Goal: Transaction & Acquisition: Book appointment/travel/reservation

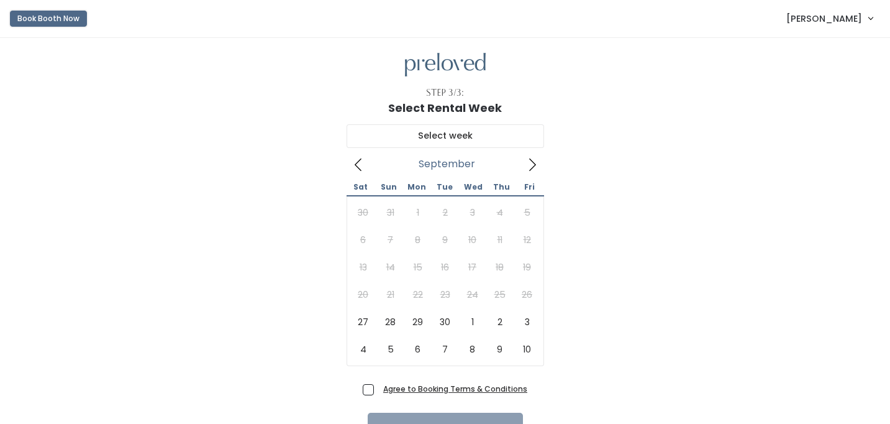
click at [43, 26] on button "Book Booth Now" at bounding box center [48, 19] width 77 height 16
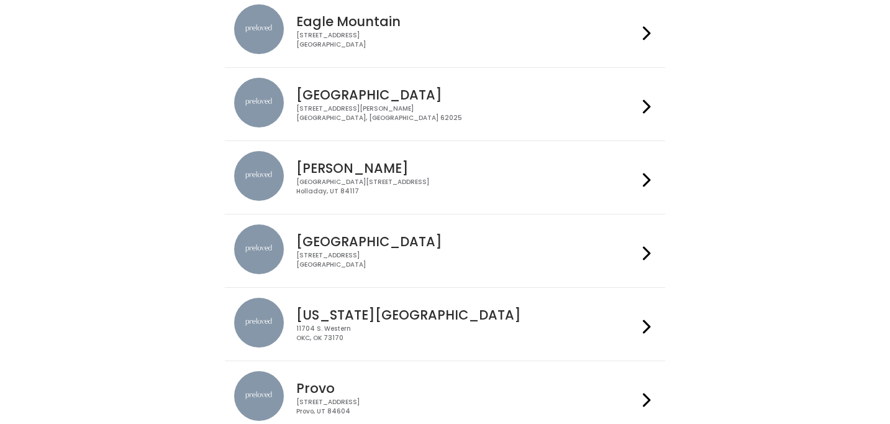
scroll to position [245, 0]
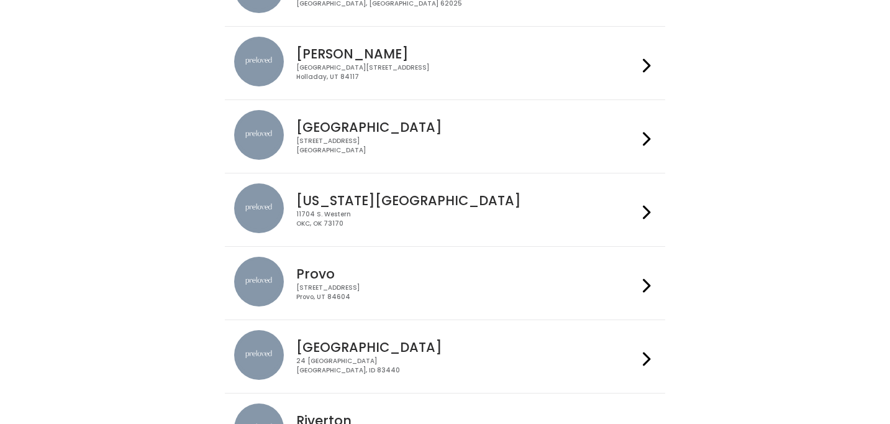
click at [267, 293] on img at bounding box center [259, 282] width 50 height 50
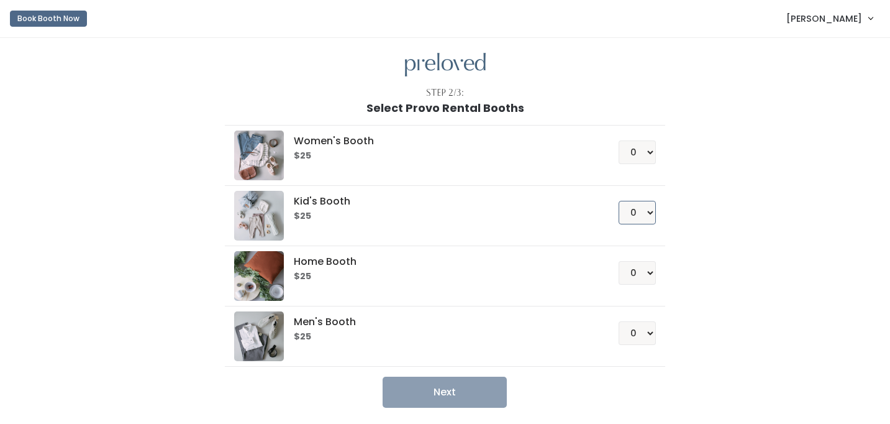
click at [644, 208] on select "0 1 2 3 4" at bounding box center [637, 213] width 37 height 24
click at [642, 147] on select "0 1 2 3 4" at bounding box center [637, 152] width 37 height 24
select select "1"
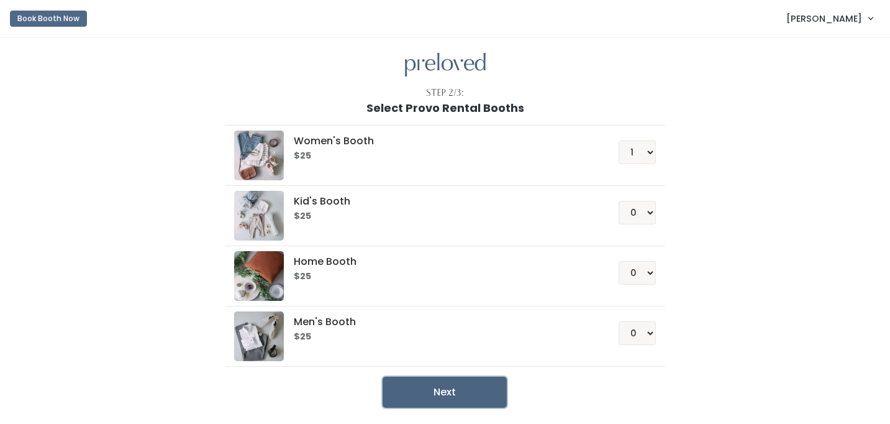
click at [476, 388] on button "Next" at bounding box center [445, 392] width 124 height 31
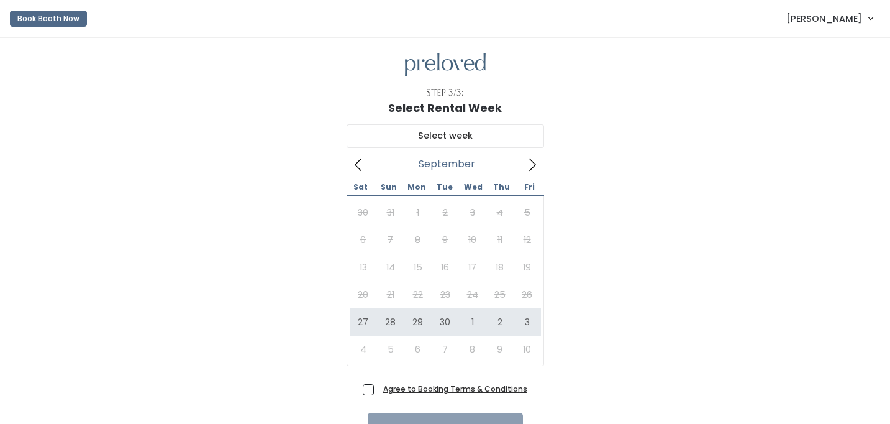
click at [532, 168] on icon at bounding box center [532, 164] width 7 height 12
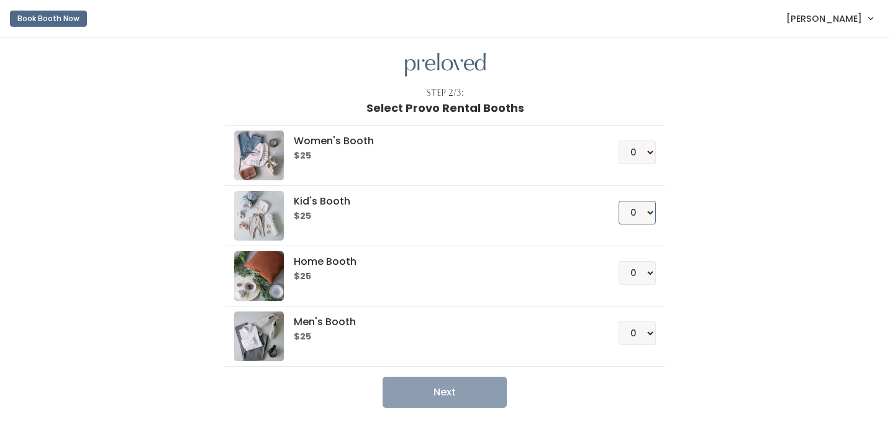
click at [652, 214] on select "0 1 2 3 4" at bounding box center [637, 213] width 37 height 24
select select "1"
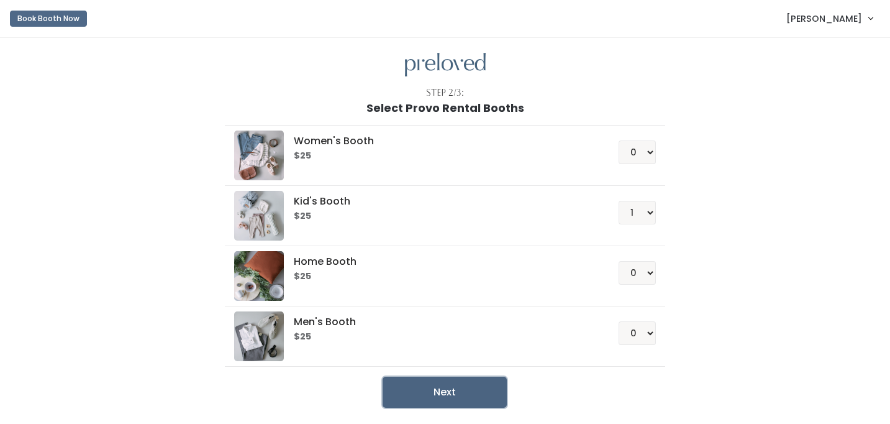
click at [463, 390] on button "Next" at bounding box center [445, 392] width 124 height 31
